Goal: Complete application form

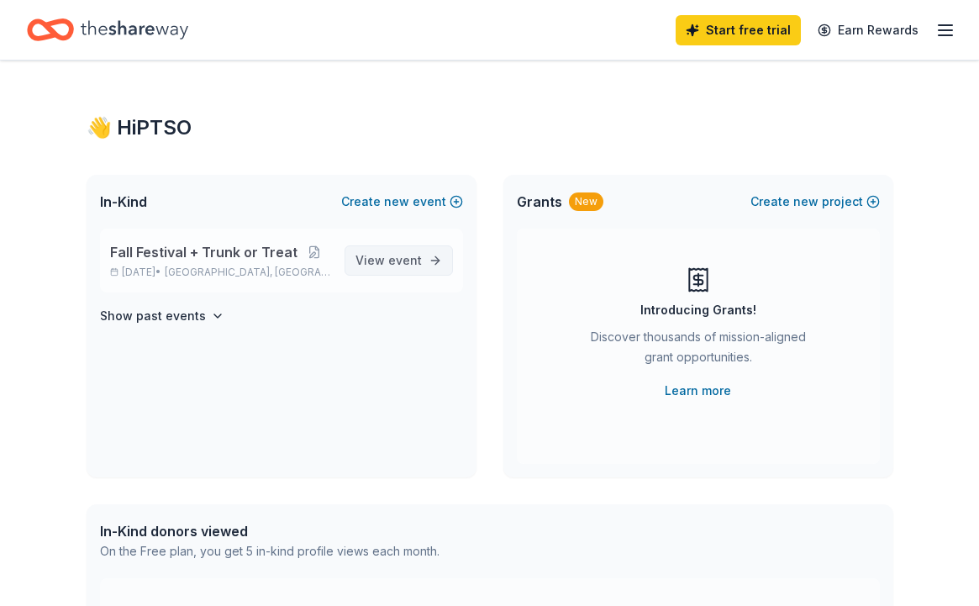
click at [398, 261] on span "event" at bounding box center [405, 260] width 34 height 14
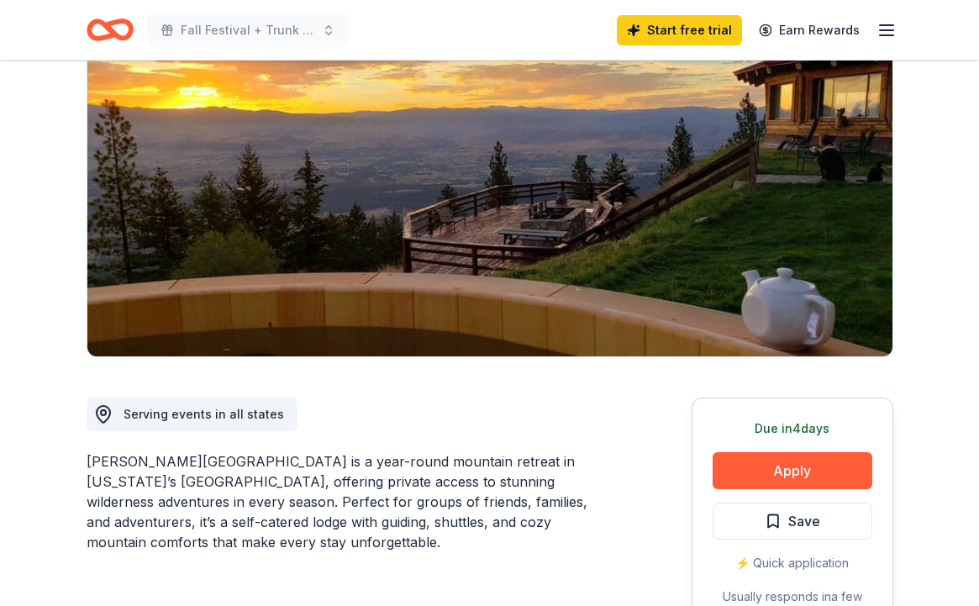
scroll to position [203, 0]
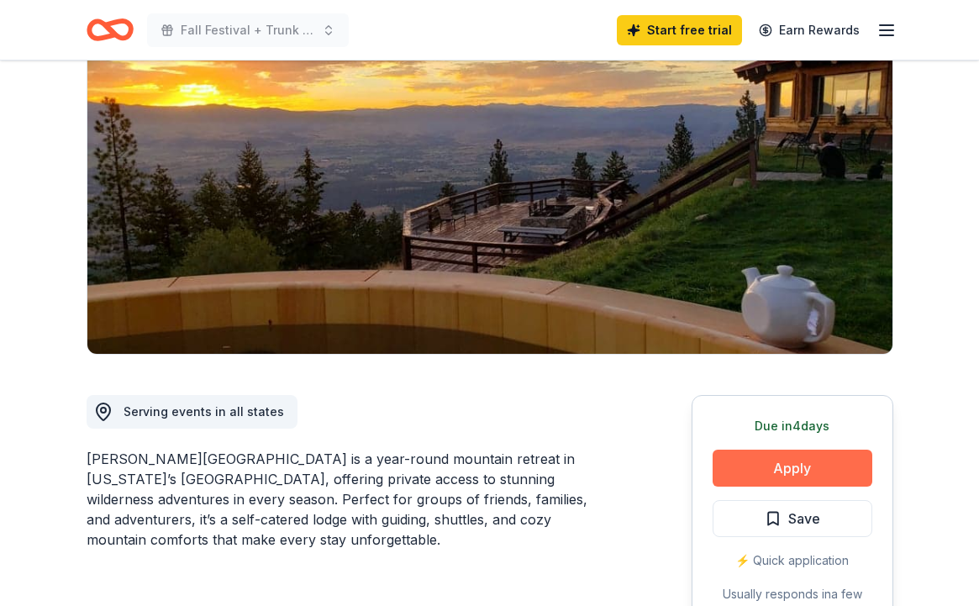
click at [797, 450] on button "Apply" at bounding box center [793, 468] width 160 height 37
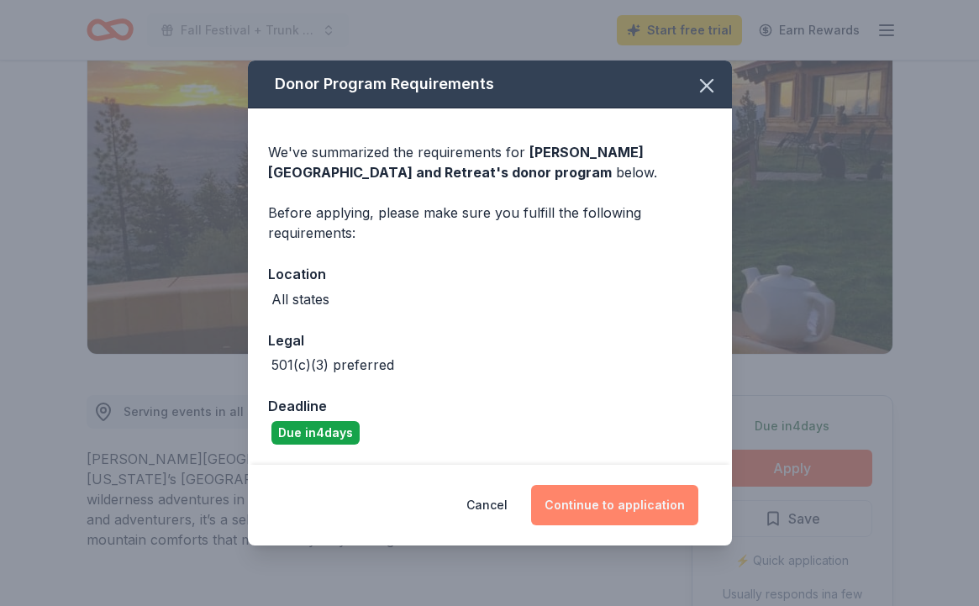
click at [565, 505] on button "Continue to application" at bounding box center [614, 505] width 167 height 40
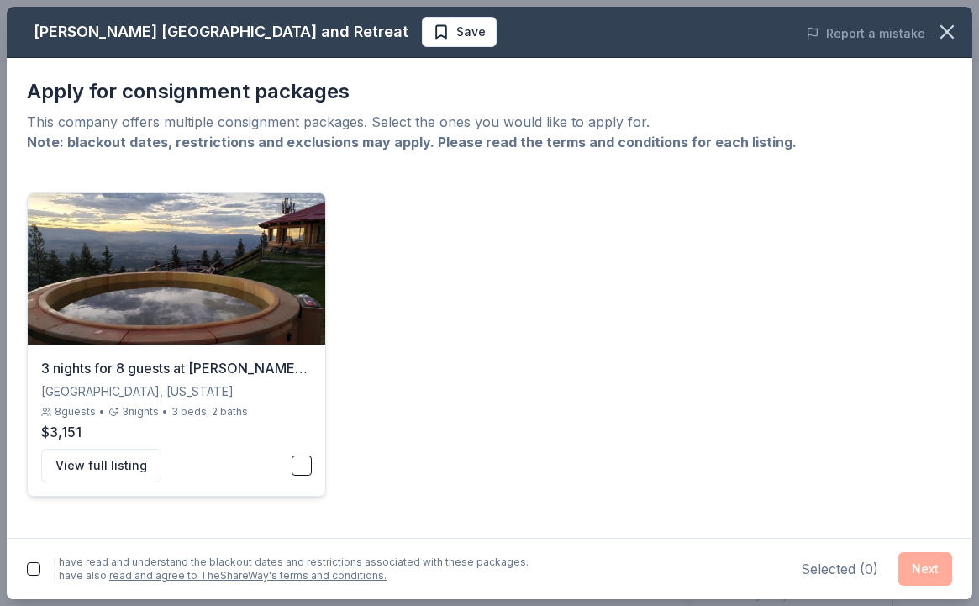
click at [303, 465] on button "button" at bounding box center [302, 466] width 20 height 20
click at [30, 562] on button "button" at bounding box center [33, 568] width 13 height 13
click at [930, 562] on button "Next" at bounding box center [926, 569] width 54 height 34
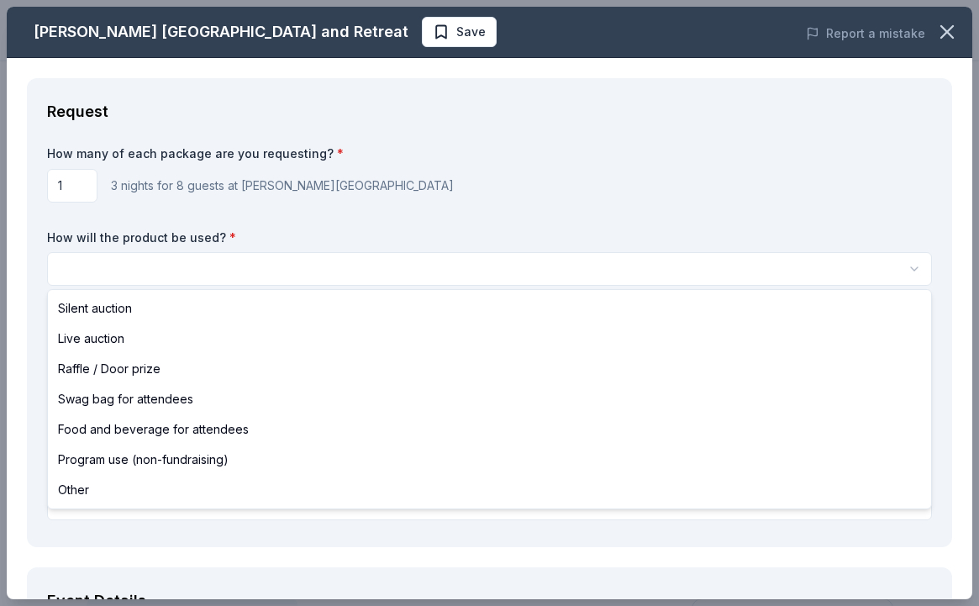
scroll to position [0, 0]
click at [598, 268] on html "Fall Festival + Trunk or Treat Save Apply Due in 4 days Share Downing Mountain …" at bounding box center [489, 303] width 979 height 606
select select "raffleDoorPrize"
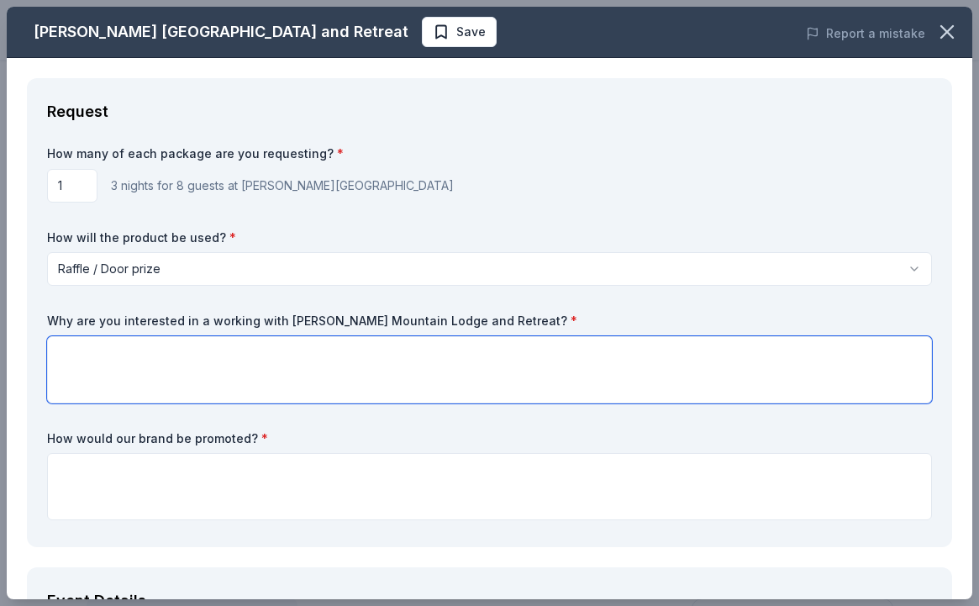
click at [264, 361] on textarea at bounding box center [489, 369] width 885 height 67
click at [334, 356] on textarea "We think this would be a really great prize for our families. Many of them have…" at bounding box center [489, 369] width 885 height 67
click at [646, 365] on textarea "We think this would be a really great prize for our school families. Many of th…" at bounding box center [489, 369] width 885 height 67
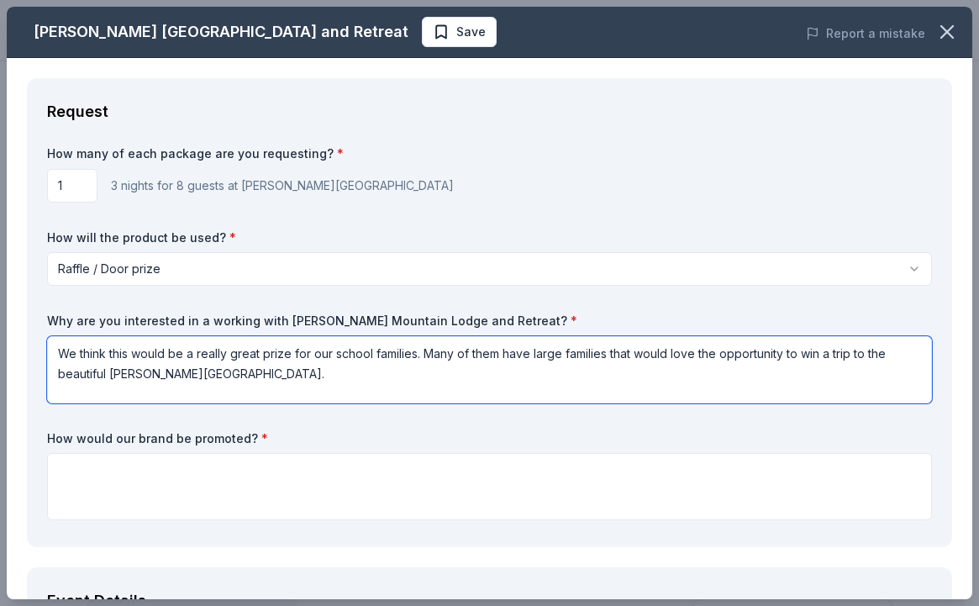
type textarea "We think this would be a really great prize for our school families. Many of th…"
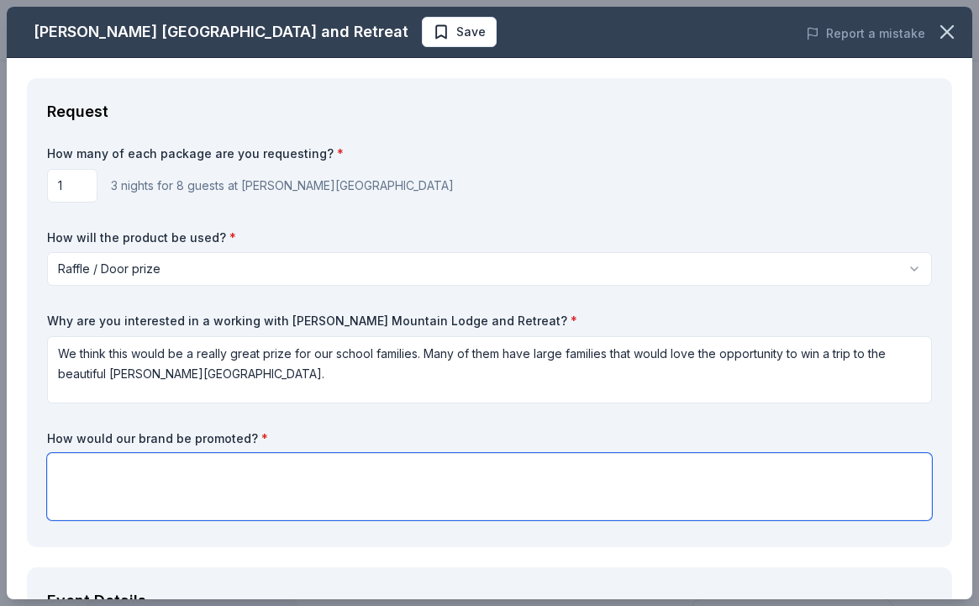
click at [531, 487] on textarea at bounding box center [489, 486] width 885 height 67
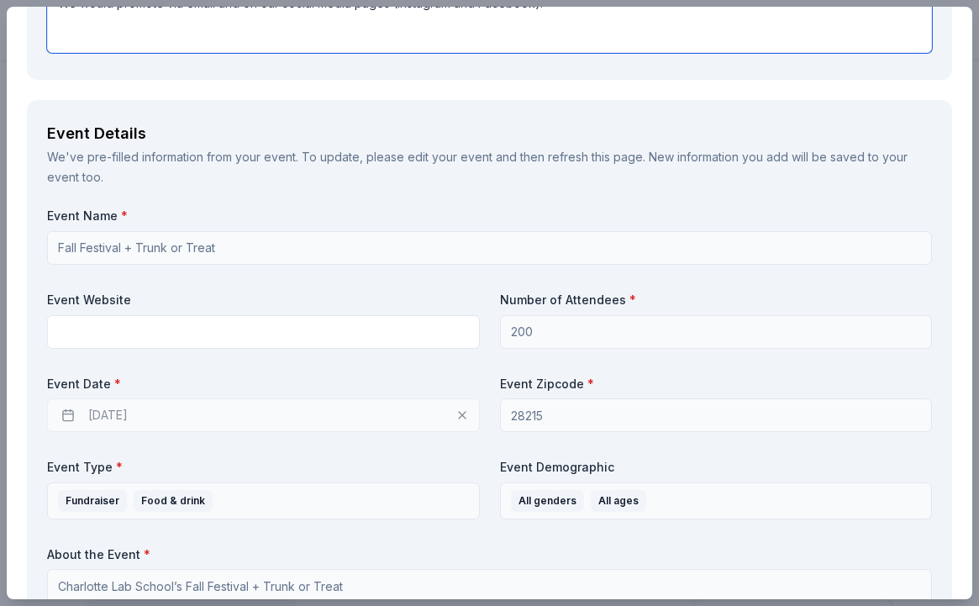
scroll to position [535, 0]
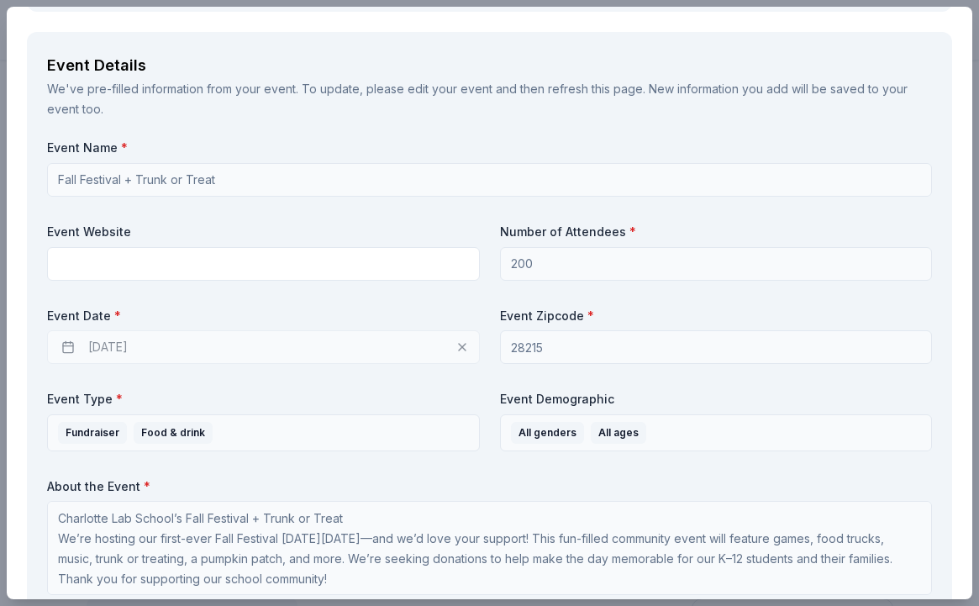
type textarea "We would promote via email and on our social media pages (Instagram and Faceboo…"
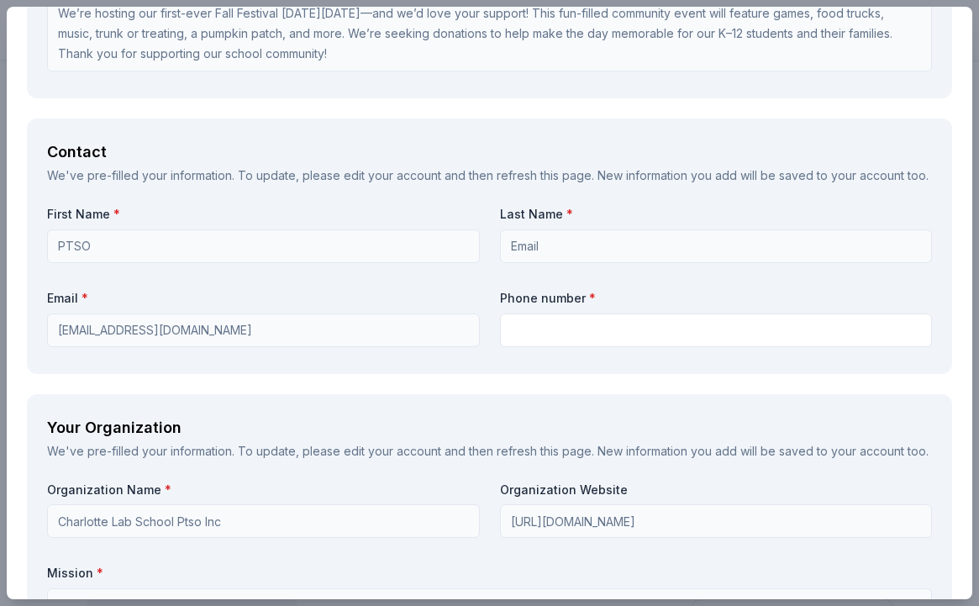
scroll to position [1074, 0]
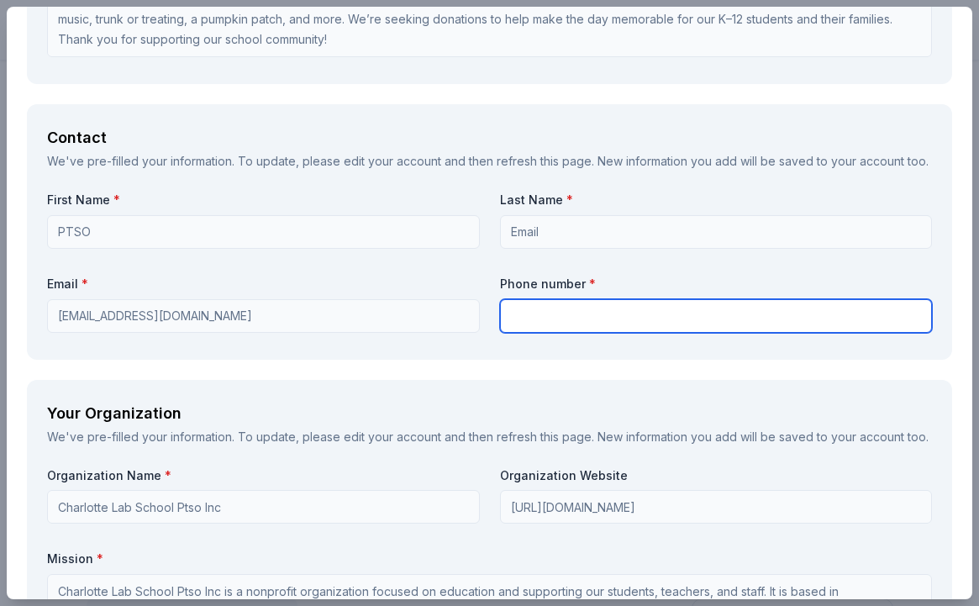
click at [588, 313] on input "text" at bounding box center [716, 316] width 433 height 34
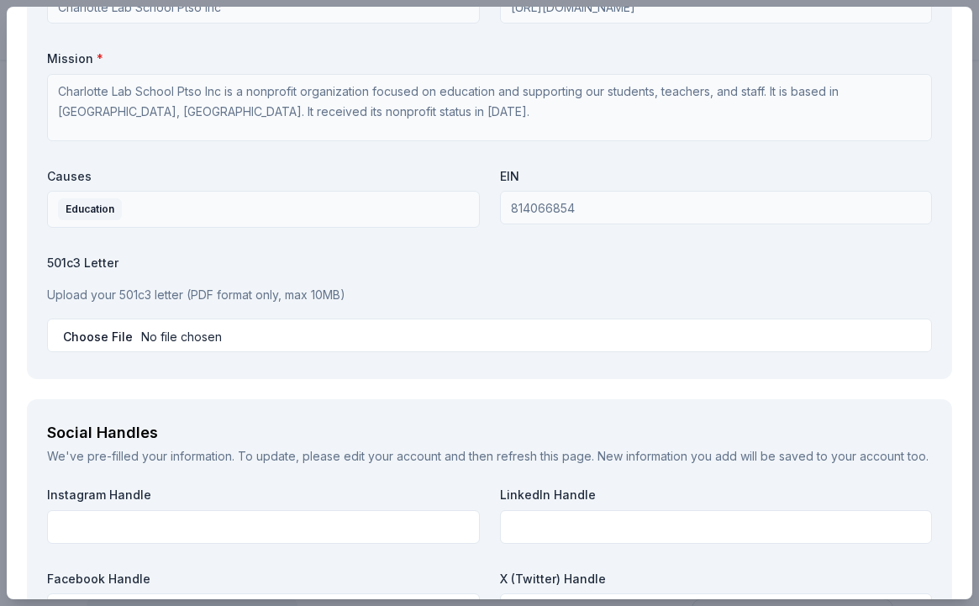
scroll to position [1559, 0]
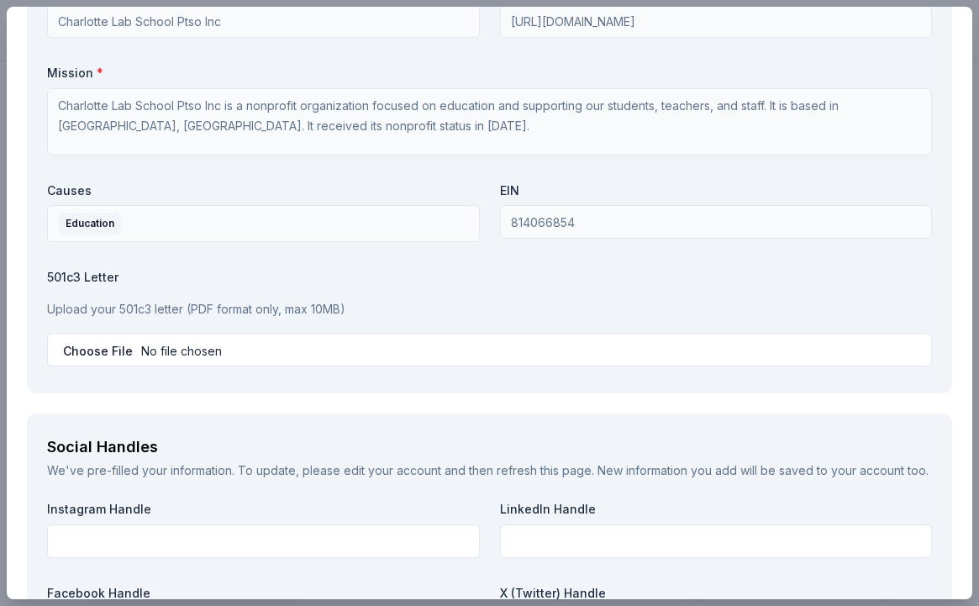
type input "7572728478"
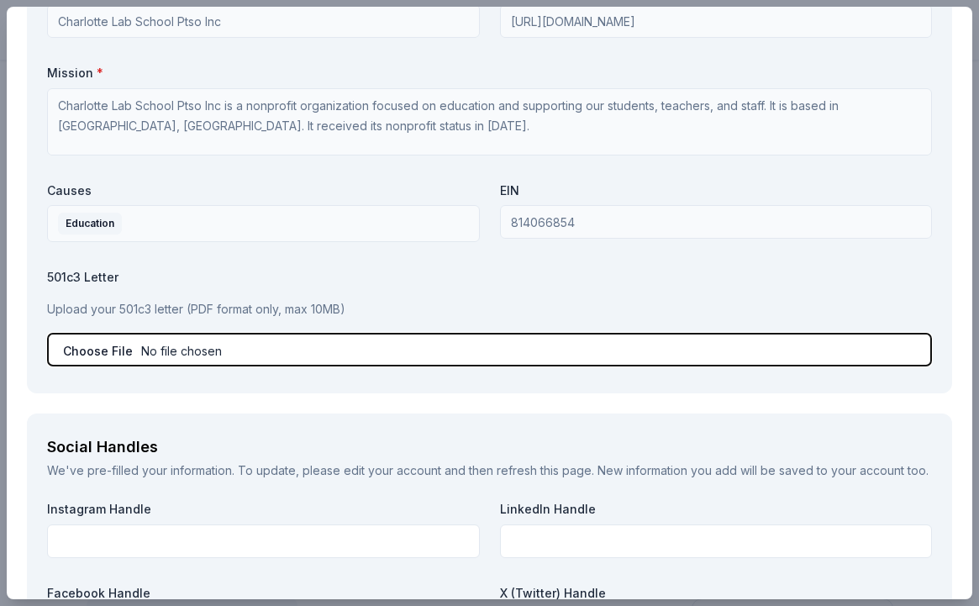
click at [114, 351] on input "file" at bounding box center [489, 350] width 885 height 34
type input "C:\fakepath\Charlotte Lab School PTSO - IRS Determination Letter of 501(c)(3) s…"
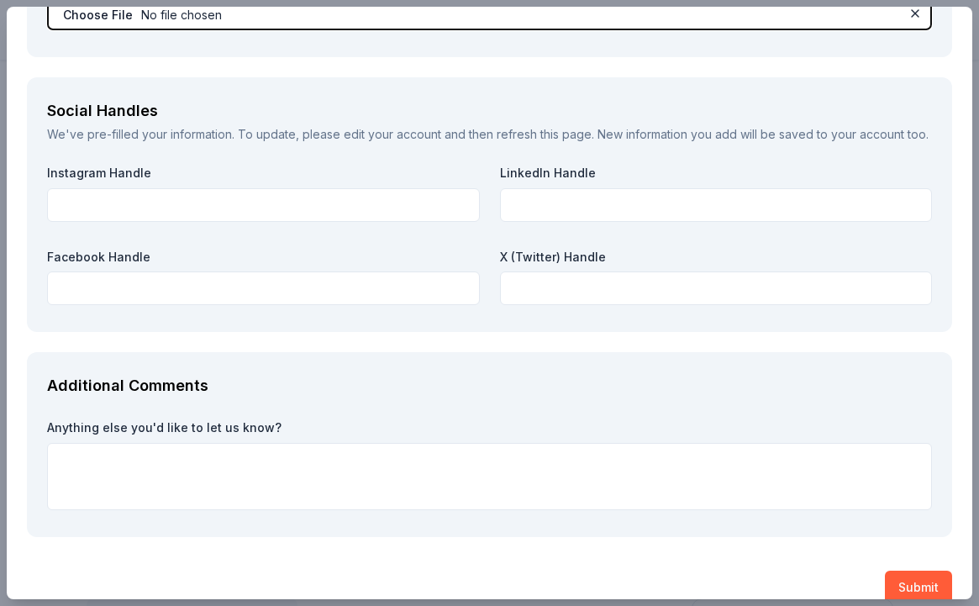
scroll to position [1900, 0]
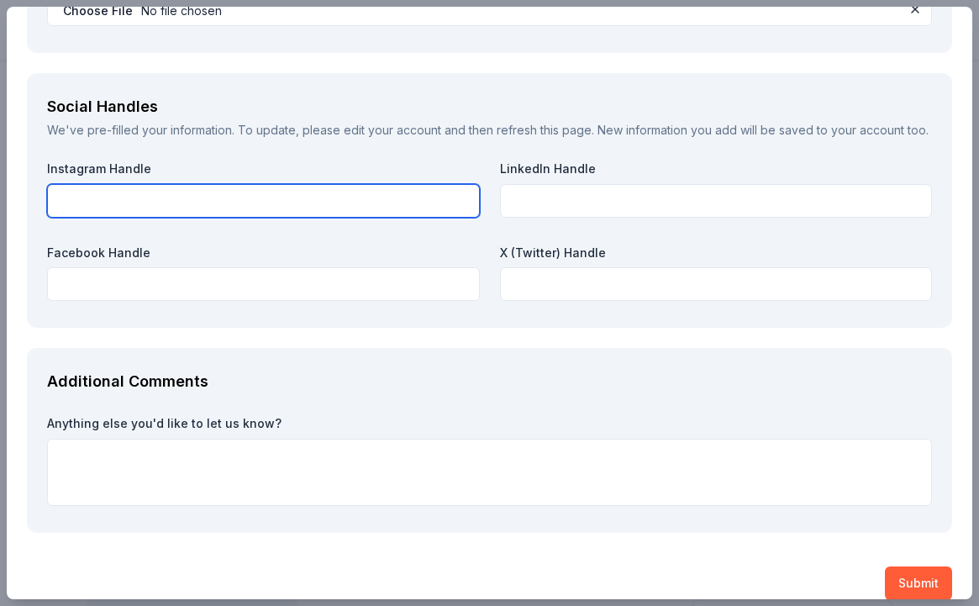
click at [438, 195] on input "text" at bounding box center [263, 201] width 433 height 34
click at [220, 212] on input "@charlottelab" at bounding box center [263, 201] width 433 height 34
drag, startPoint x: 217, startPoint y: 193, endPoint x: 148, endPoint y: 199, distance: 69.2
click at [217, 193] on input "@charlottelab" at bounding box center [263, 201] width 433 height 34
click at [200, 201] on input "@charlottelab" at bounding box center [263, 201] width 433 height 34
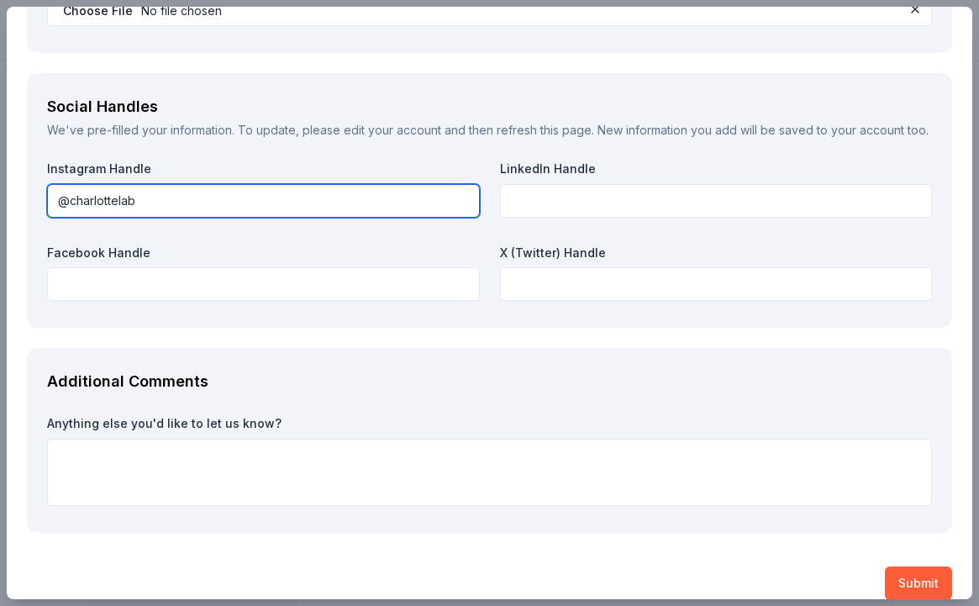
click at [147, 198] on input "@charlottelab" at bounding box center [263, 201] width 433 height 34
type input "@charlottelabptso"
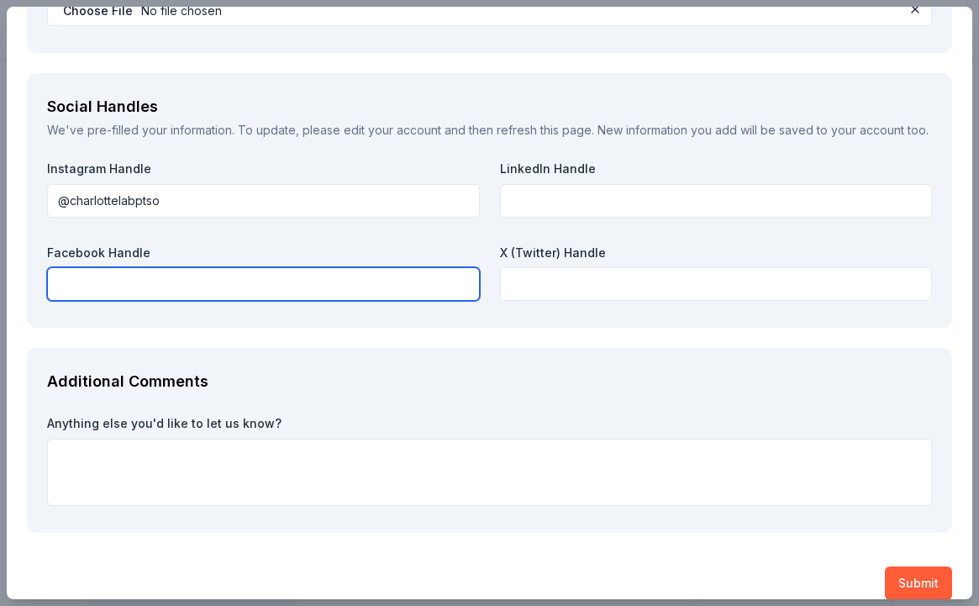
click at [235, 289] on input "text" at bounding box center [263, 284] width 433 height 34
click at [188, 284] on input "text" at bounding box center [263, 284] width 433 height 34
paste input "https://www.facebook.com/CharlotteLabSchoolPTSO/"
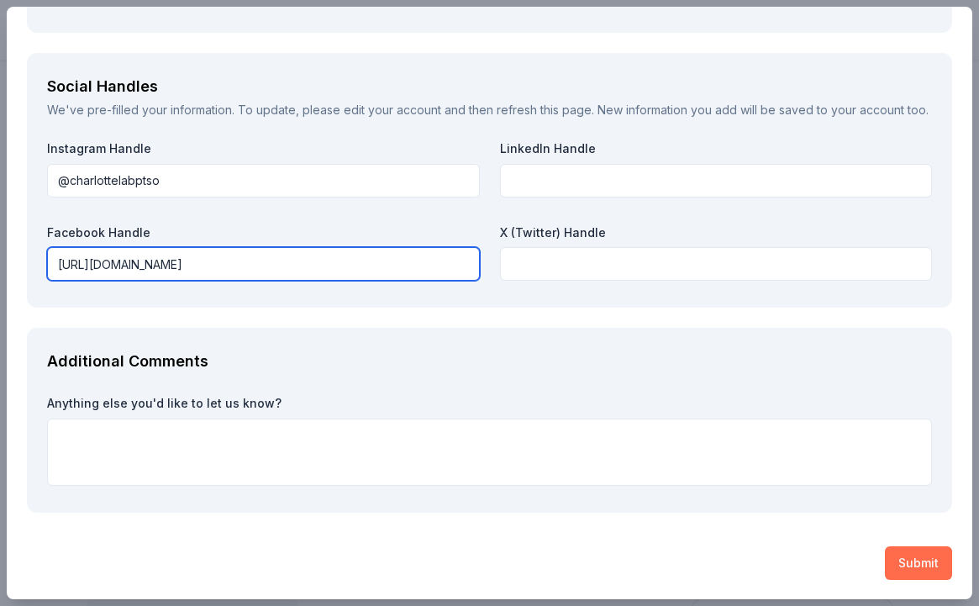
type input "https://www.facebook.com/CharlotteLabSchoolPTSO/"
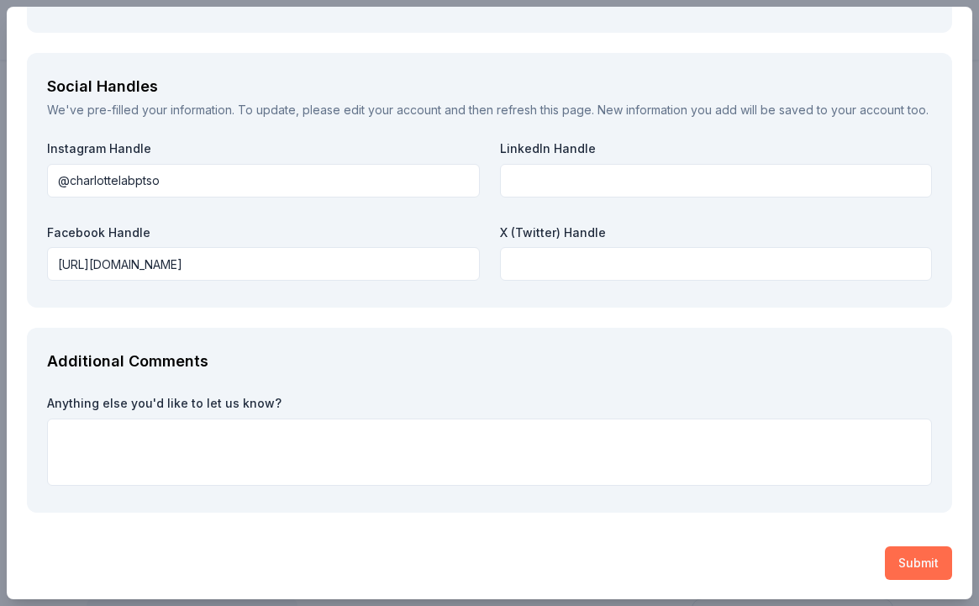
click at [903, 571] on button "Submit" at bounding box center [918, 563] width 67 height 34
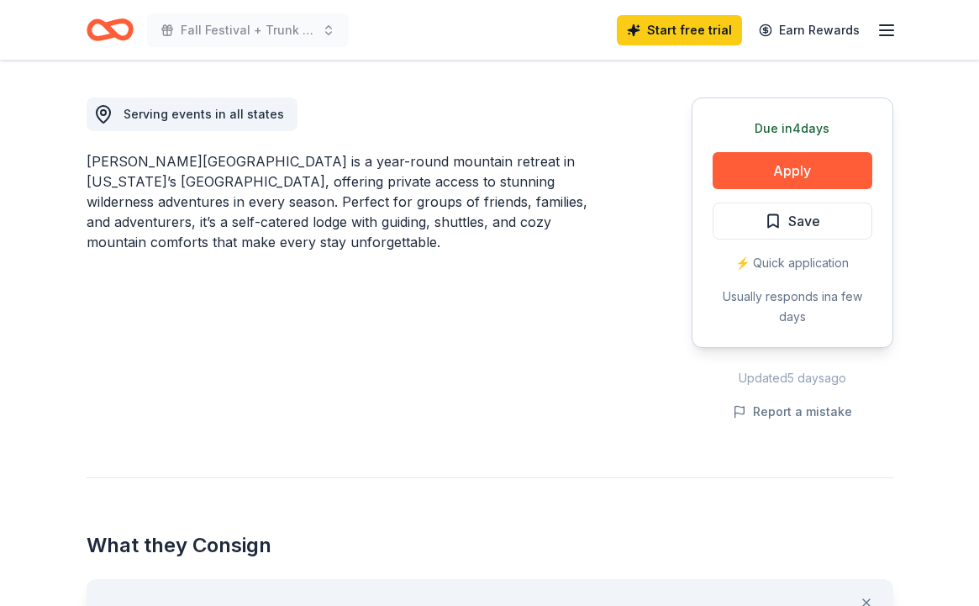
scroll to position [512, 0]
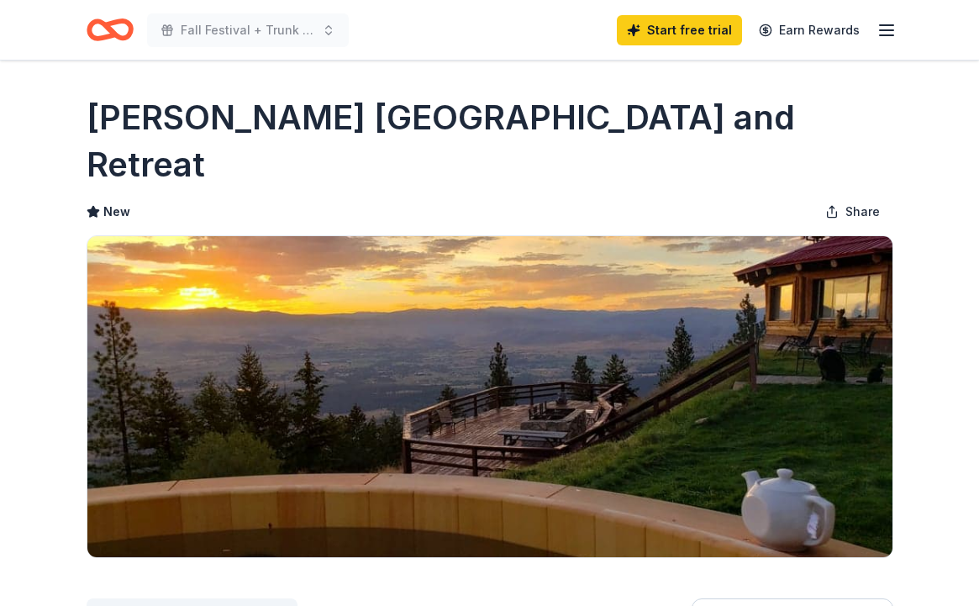
scroll to position [512, 0]
